Goal: Information Seeking & Learning: Learn about a topic

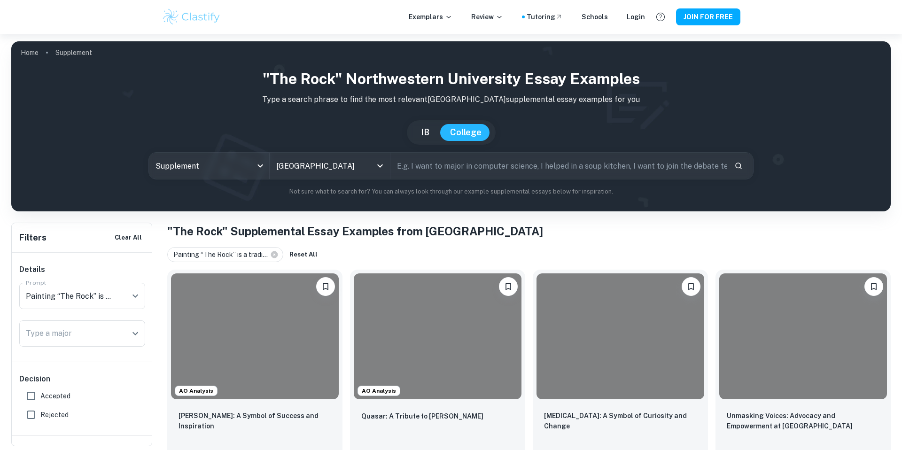
click at [30, 398] on input "Accepted" at bounding box center [31, 396] width 19 height 19
checkbox input "true"
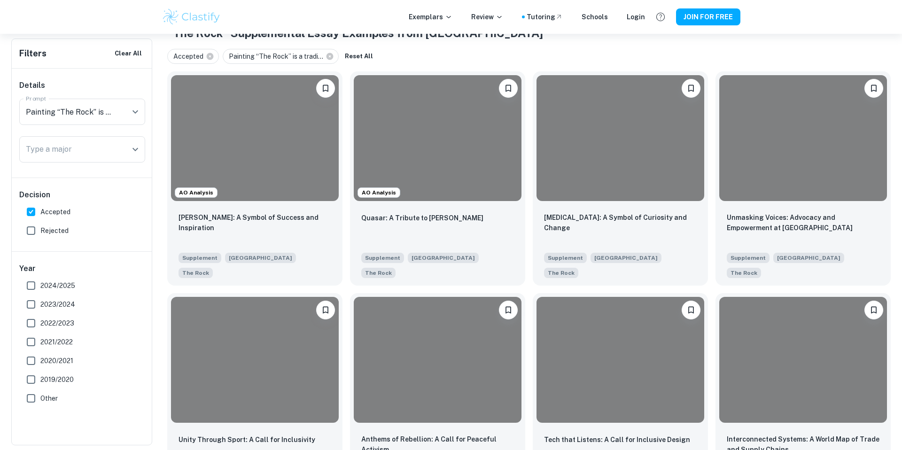
scroll to position [197, 0]
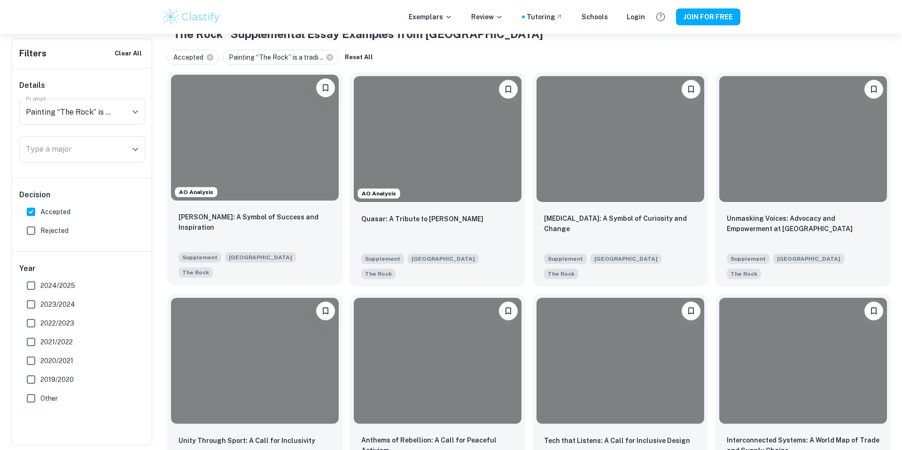
click at [275, 165] on div at bounding box center [255, 138] width 168 height 126
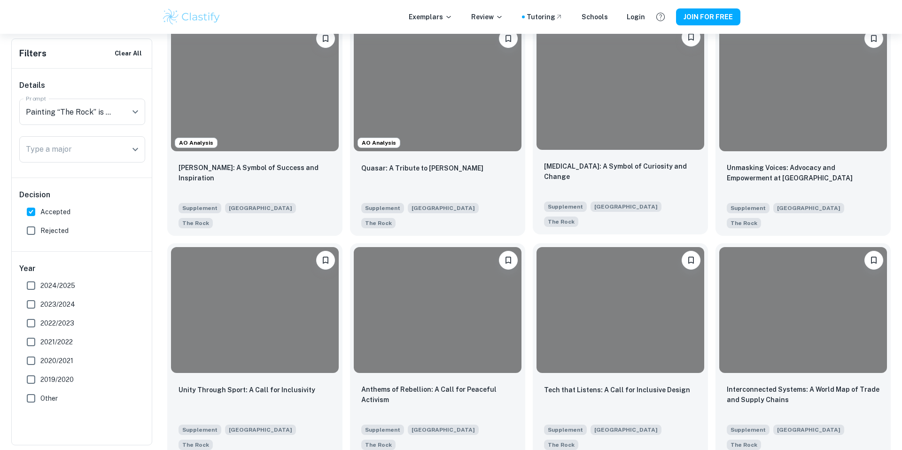
scroll to position [247, 0]
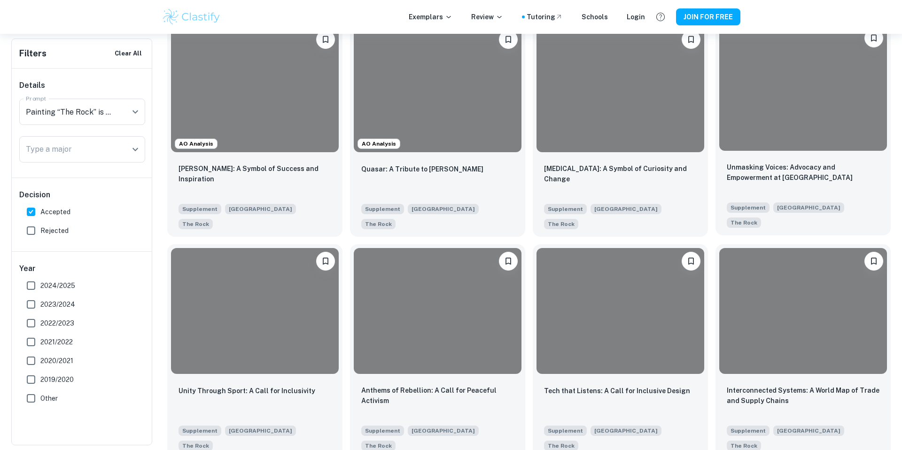
click at [787, 115] on div at bounding box center [804, 88] width 168 height 126
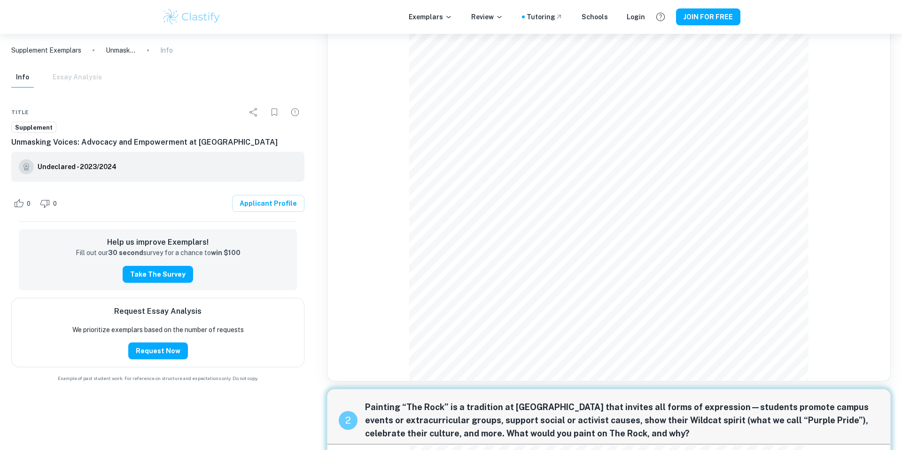
scroll to position [254, 0]
